Goal: Information Seeking & Learning: Learn about a topic

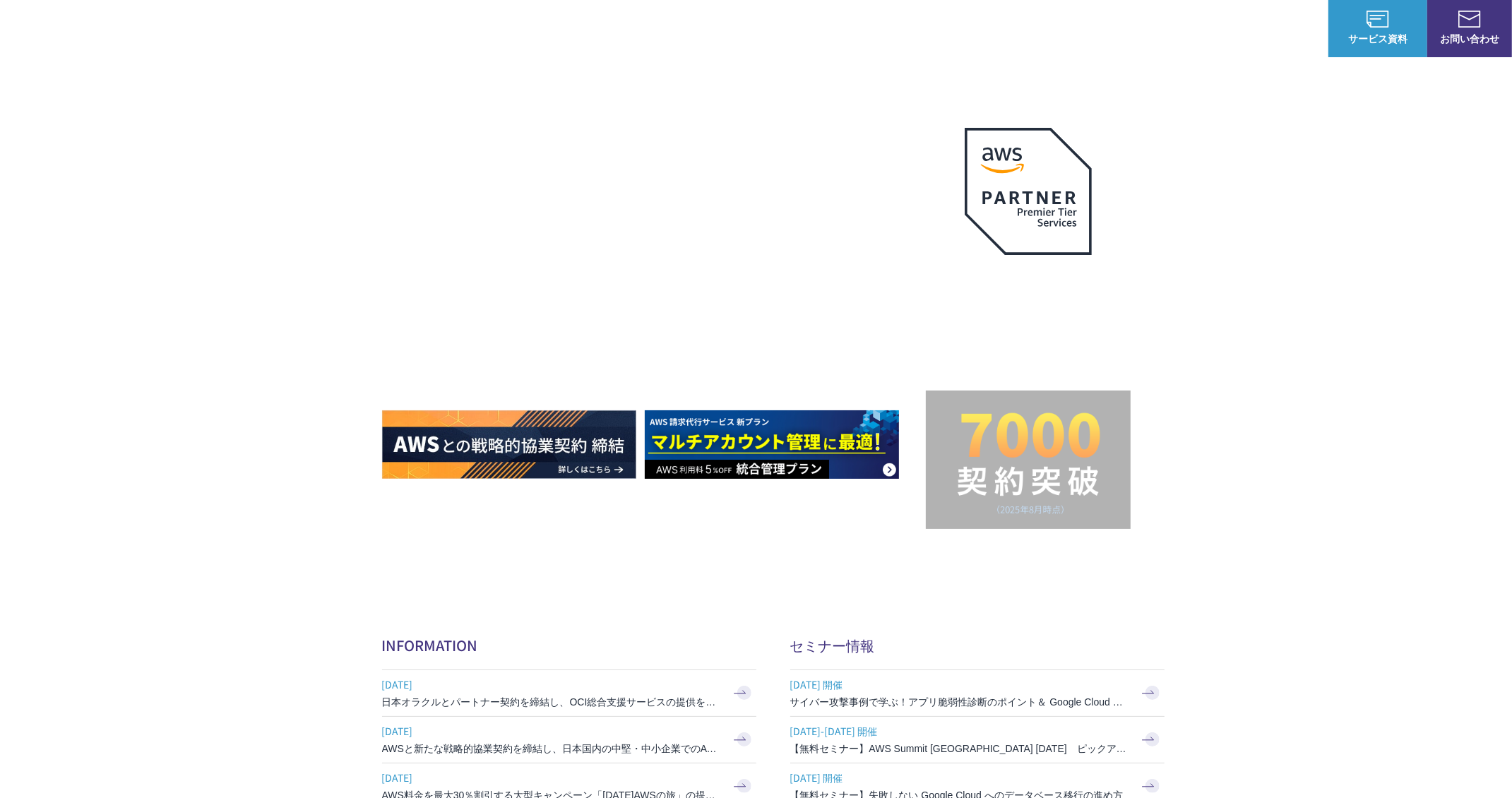
click at [1003, 296] on link "BigQuery 移行支援" at bounding box center [997, 303] width 84 height 14
